Goal: Task Accomplishment & Management: Manage account settings

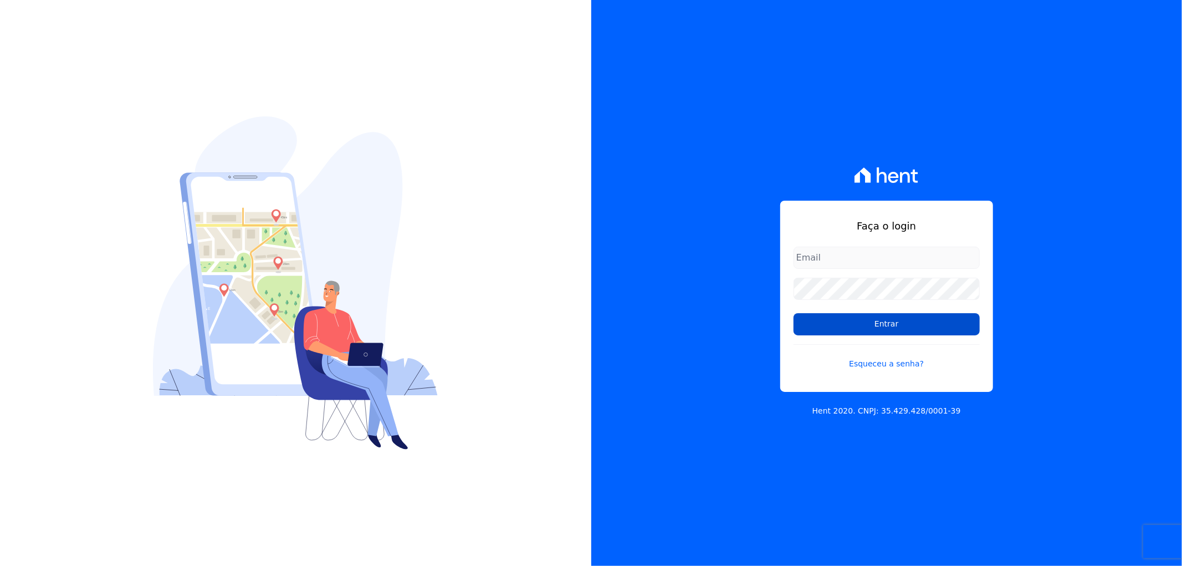
type input "[EMAIL_ADDRESS][DOMAIN_NAME]"
click at [917, 328] on input "Entrar" at bounding box center [887, 324] width 186 height 22
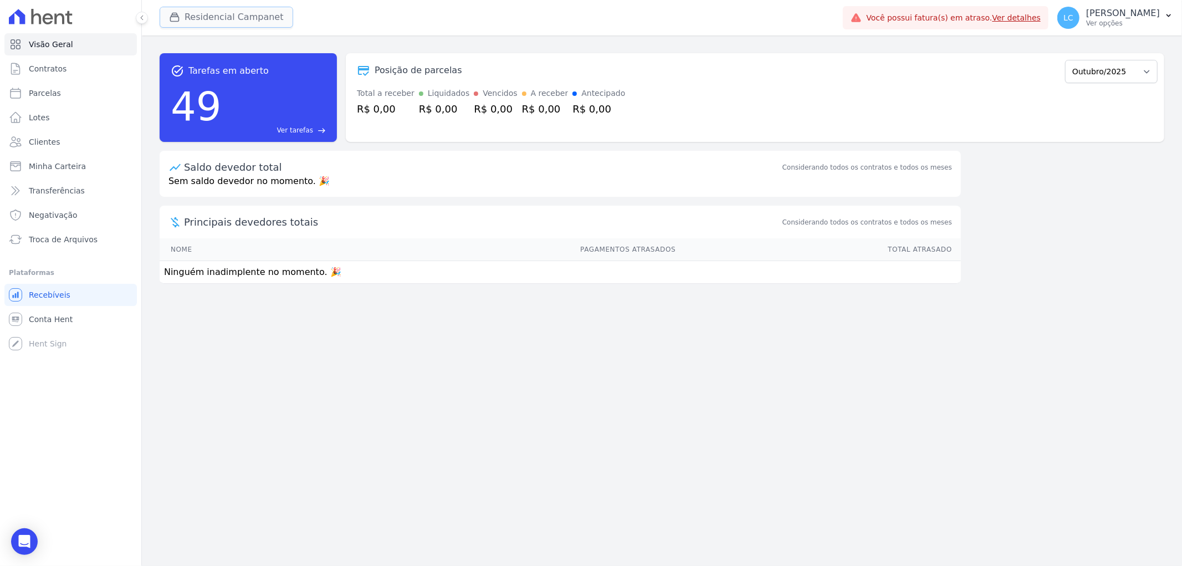
click at [219, 13] on button "Residencial Campanet" at bounding box center [227, 17] width 134 height 21
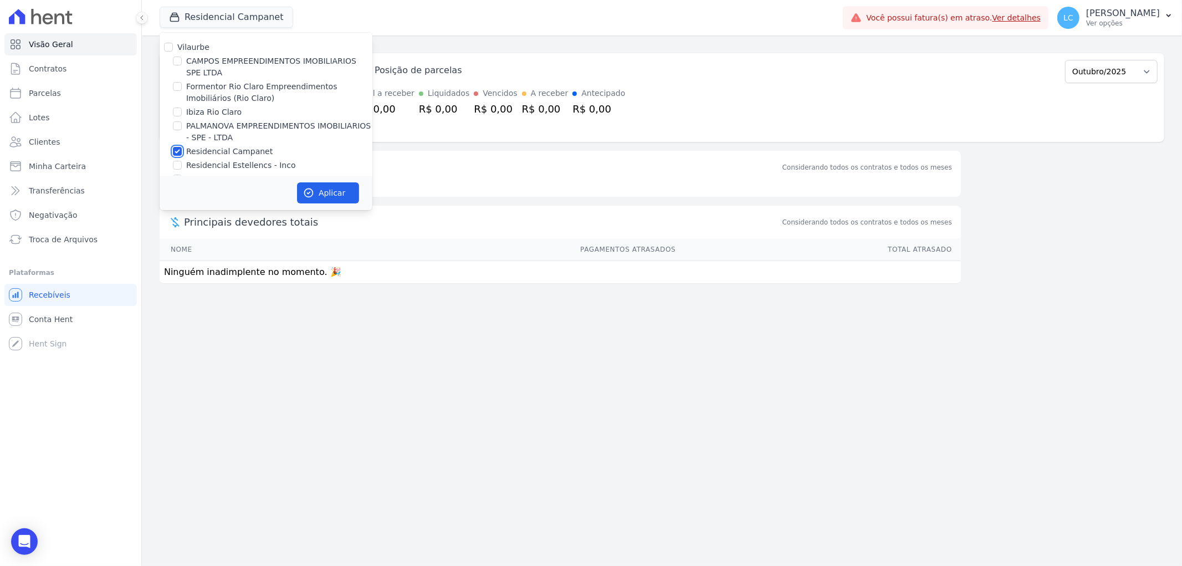
click at [178, 151] on input "Residencial Campanet" at bounding box center [177, 151] width 9 height 9
checkbox input "false"
click at [442, 444] on div "task_alt Tarefas em aberto 49 Ver tarefas east Posição de parcelas [GEOGRAPHIC_…" at bounding box center [662, 300] width 1040 height 530
